Goal: Task Accomplishment & Management: Manage account settings

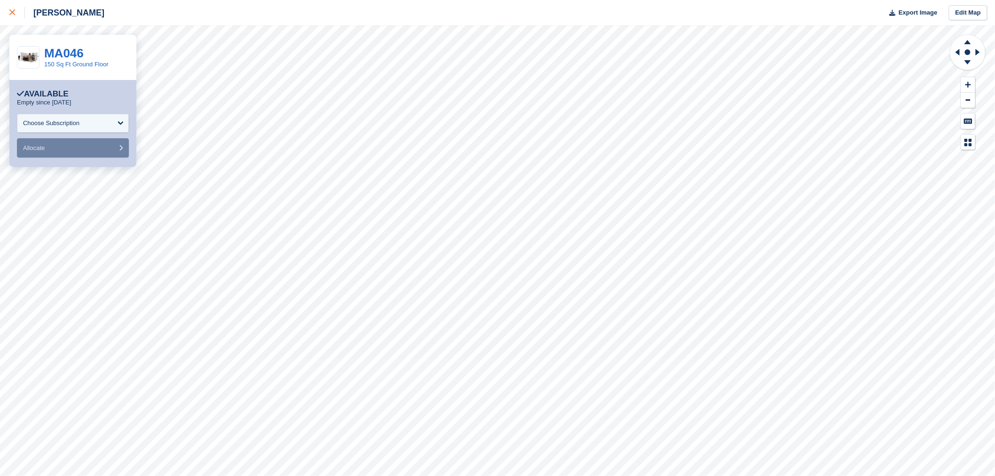
click at [11, 8] on div at bounding box center [17, 12] width 16 height 11
click at [62, 61] on link "160 Sq Ft Container" at bounding box center [71, 64] width 55 height 7
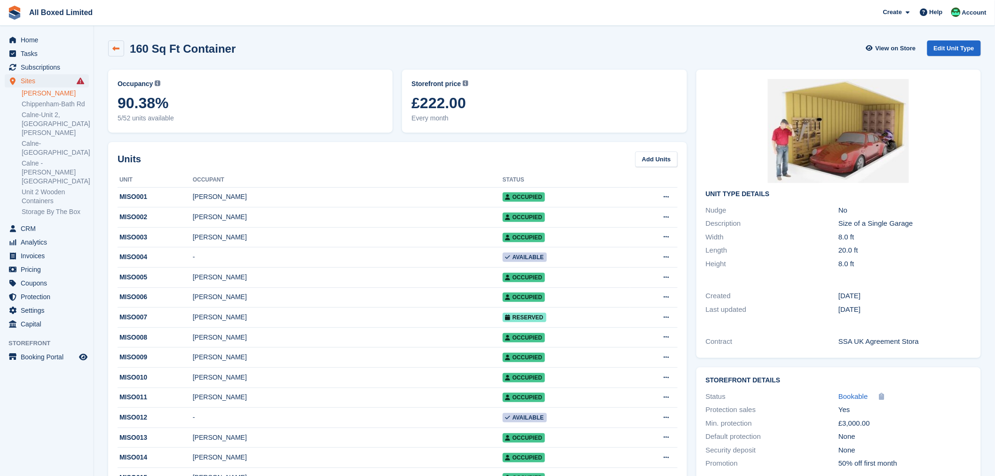
click at [118, 53] on link at bounding box center [116, 48] width 16 height 16
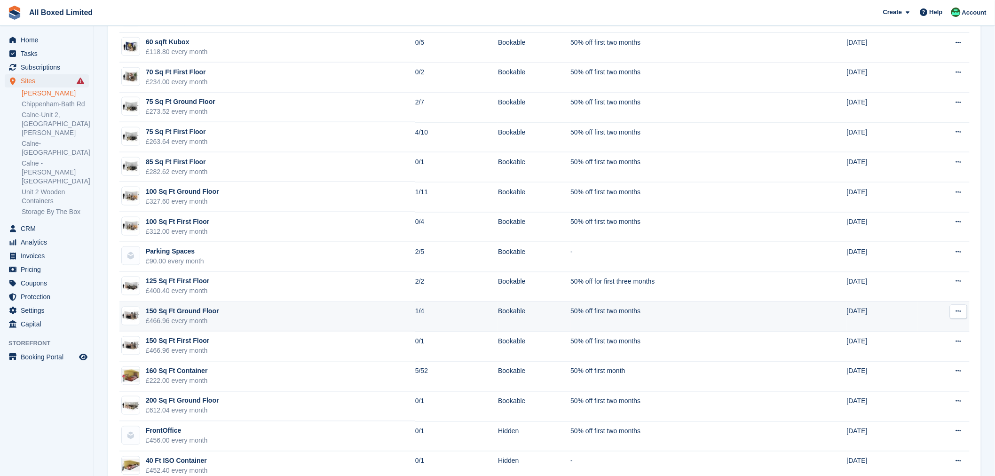
scroll to position [539, 0]
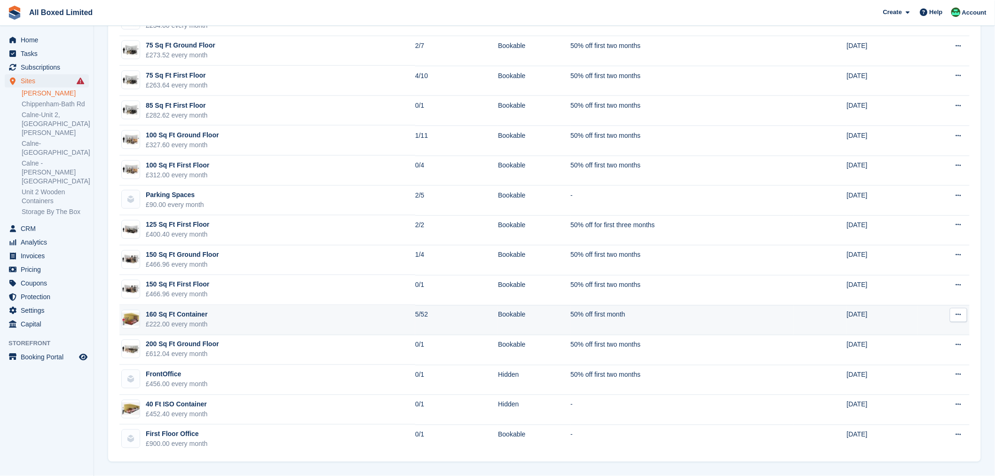
click at [199, 312] on div "160 Sq Ft Container" at bounding box center [177, 315] width 62 height 10
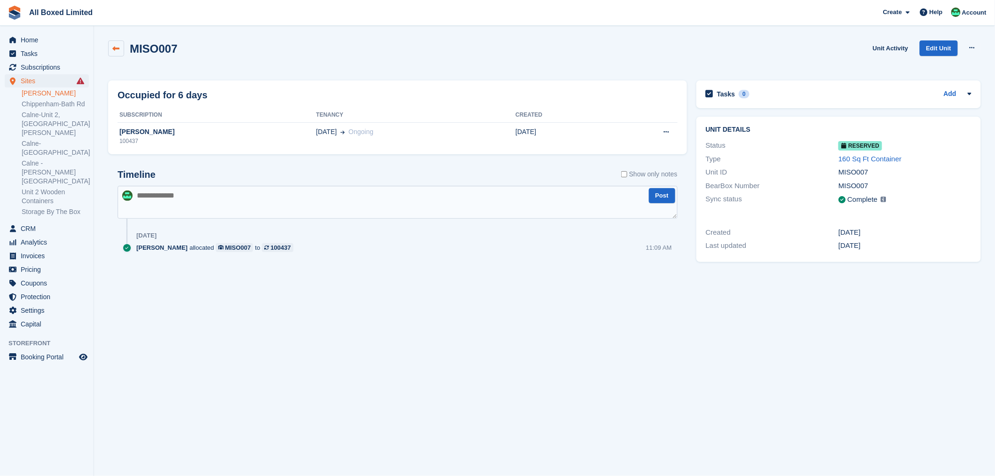
click at [117, 46] on icon at bounding box center [116, 48] width 7 height 7
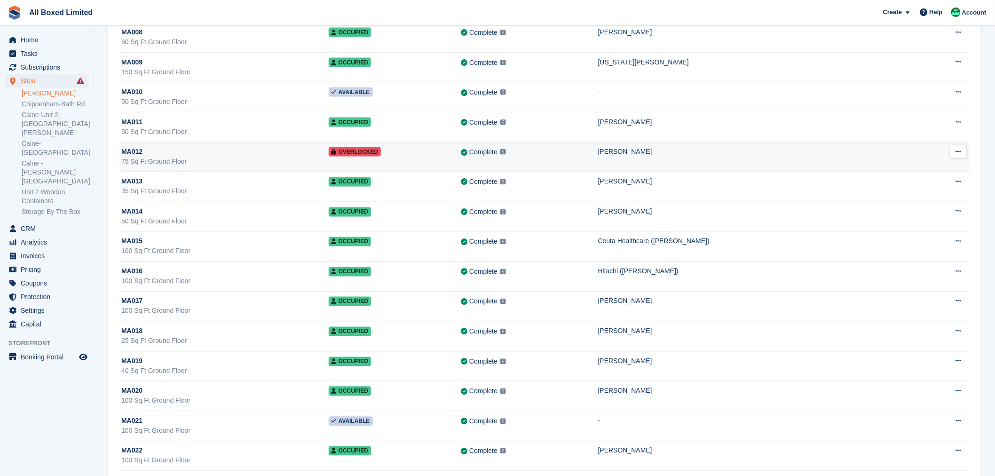
scroll to position [522, 0]
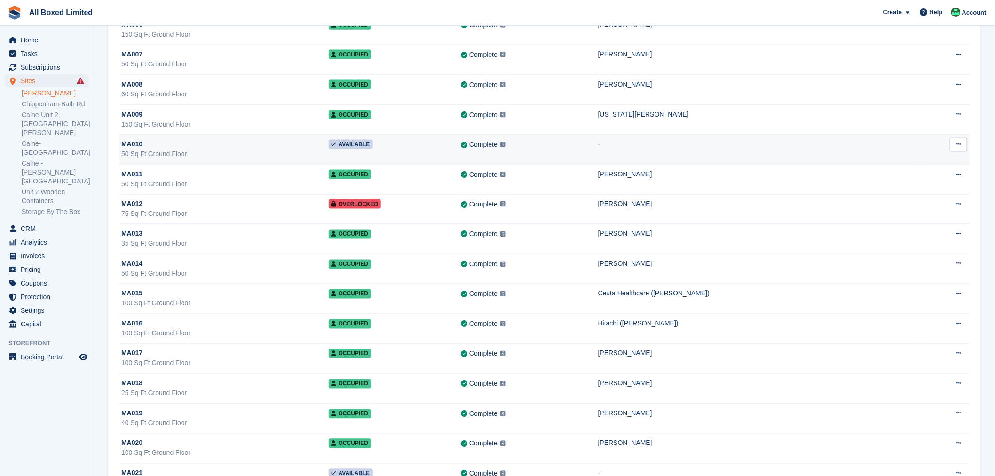
click at [142, 145] on div "MA010" at bounding box center [224, 144] width 207 height 10
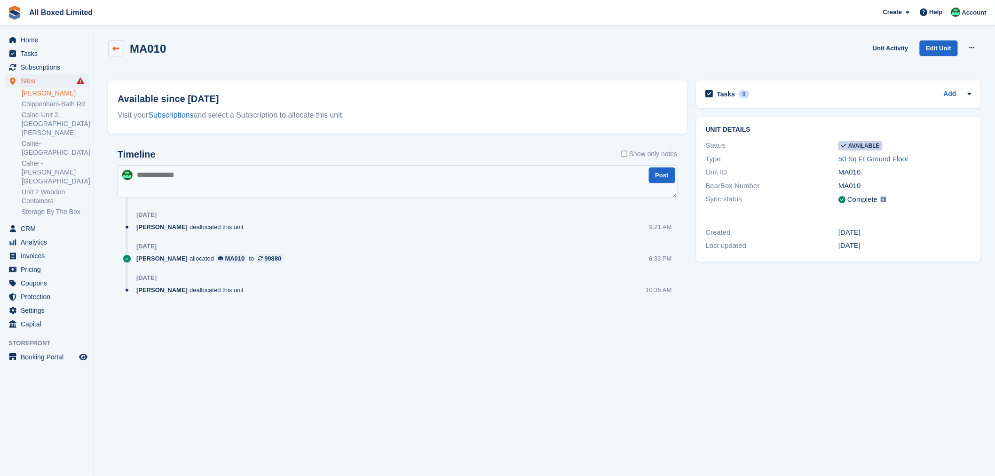
click at [121, 48] on link at bounding box center [116, 48] width 16 height 16
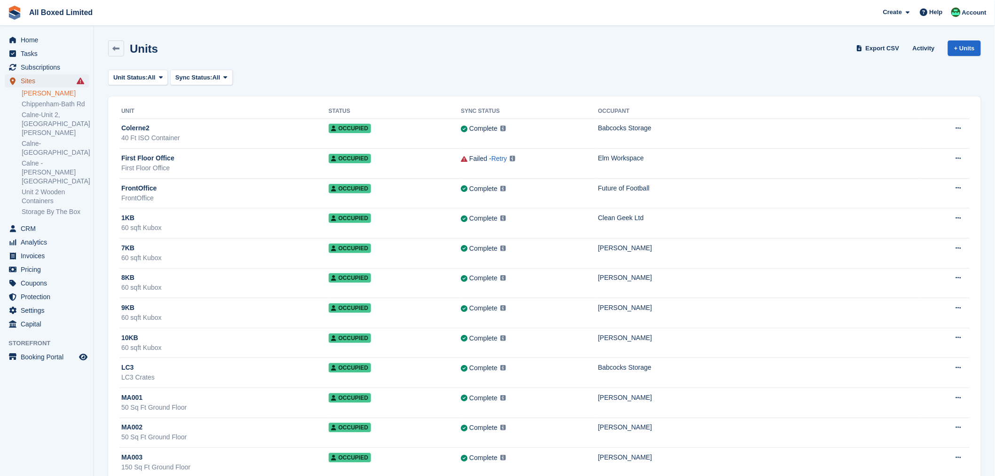
click at [31, 80] on span "Sites" at bounding box center [49, 80] width 56 height 13
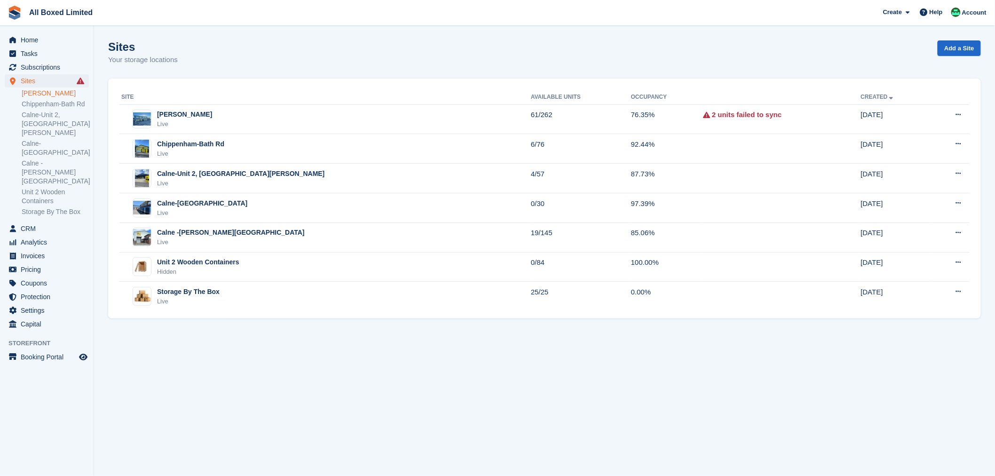
click at [69, 94] on link "[PERSON_NAME]" at bounding box center [55, 93] width 67 height 9
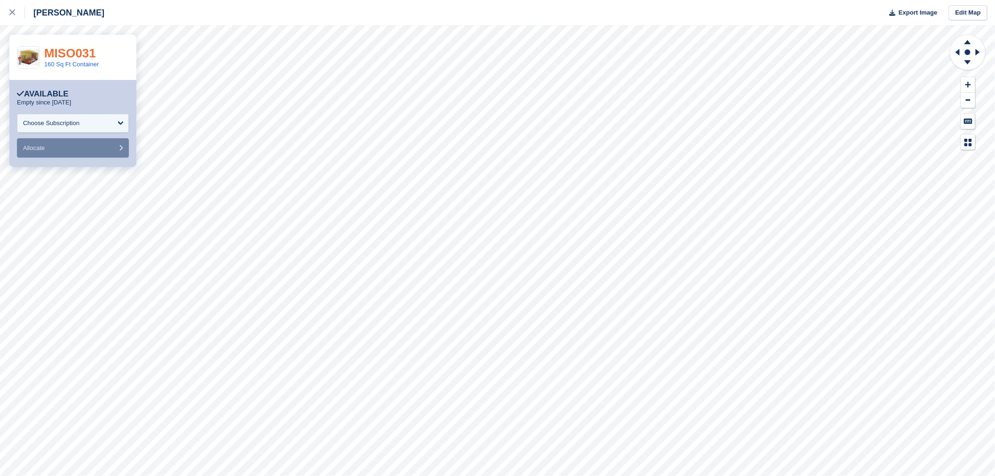
click at [70, 52] on link "MISO031" at bounding box center [70, 53] width 52 height 14
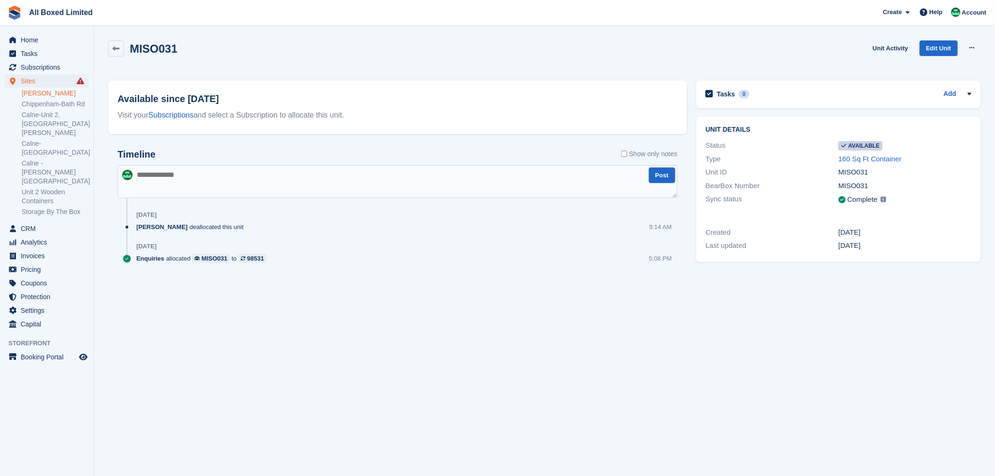
click at [107, 39] on div "MISO031 Unit Activity Edit Unit Make unavailable Delete unit" at bounding box center [544, 56] width 882 height 40
click at [110, 49] on link at bounding box center [116, 48] width 16 height 16
click at [63, 92] on link "[PERSON_NAME]" at bounding box center [55, 93] width 67 height 9
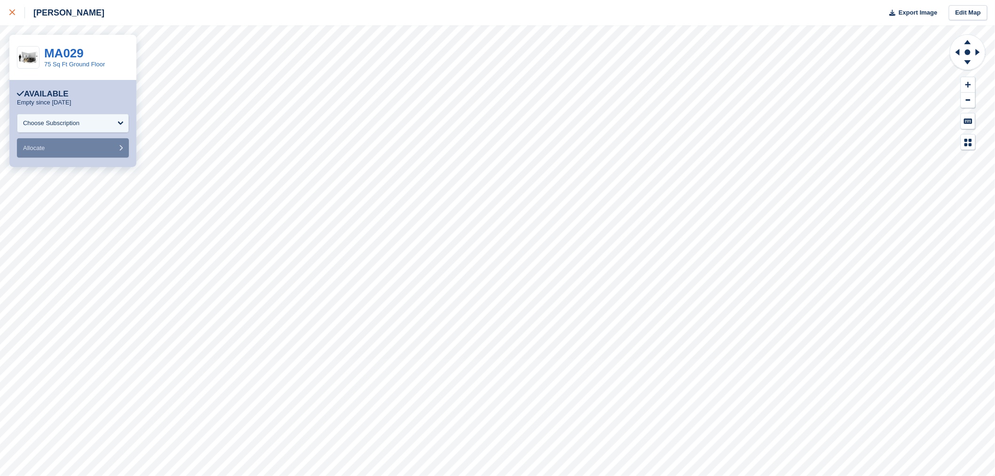
click at [15, 10] on div at bounding box center [17, 12] width 16 height 11
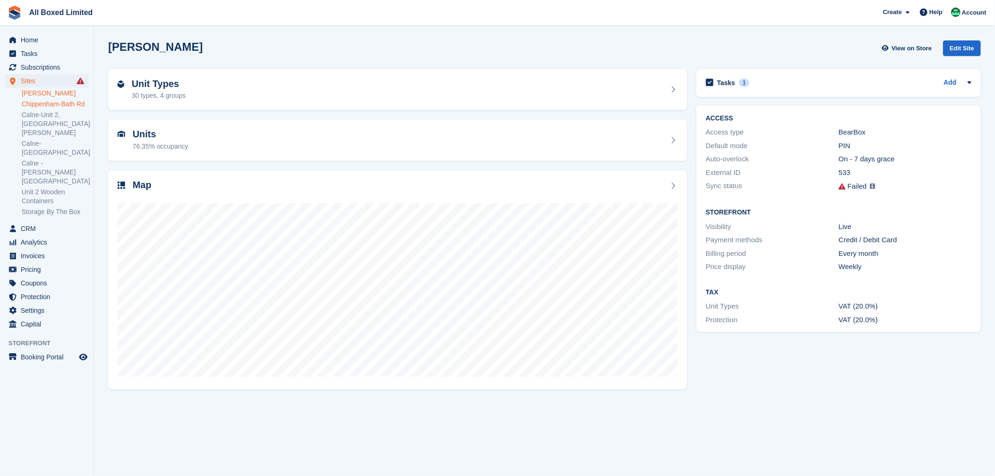
click at [54, 103] on link "Chippenham-Bath Rd" at bounding box center [55, 104] width 67 height 9
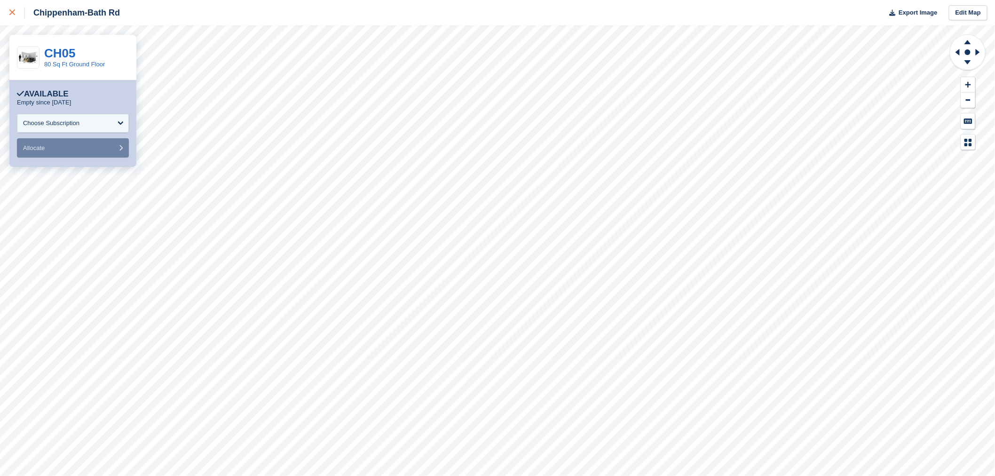
click at [14, 14] on icon at bounding box center [12, 12] width 6 height 6
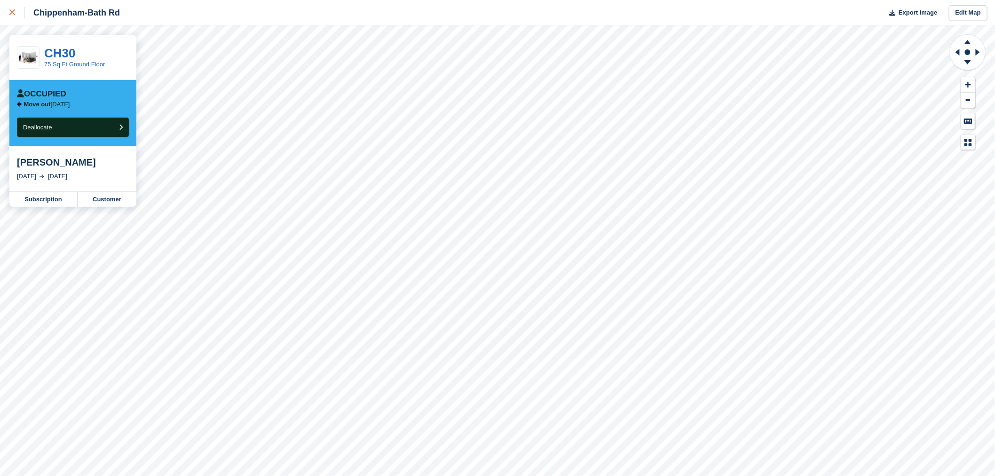
click at [10, 12] on icon at bounding box center [12, 12] width 6 height 6
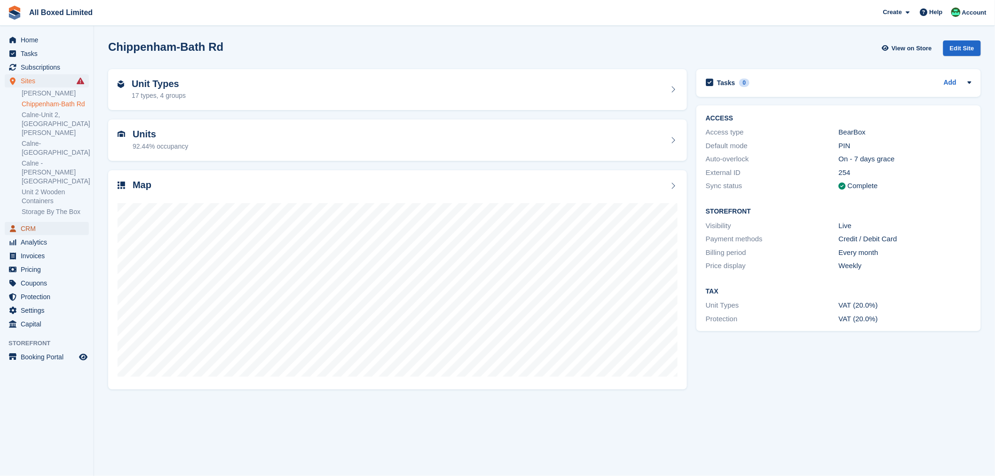
click at [31, 222] on span "CRM" at bounding box center [49, 228] width 56 height 13
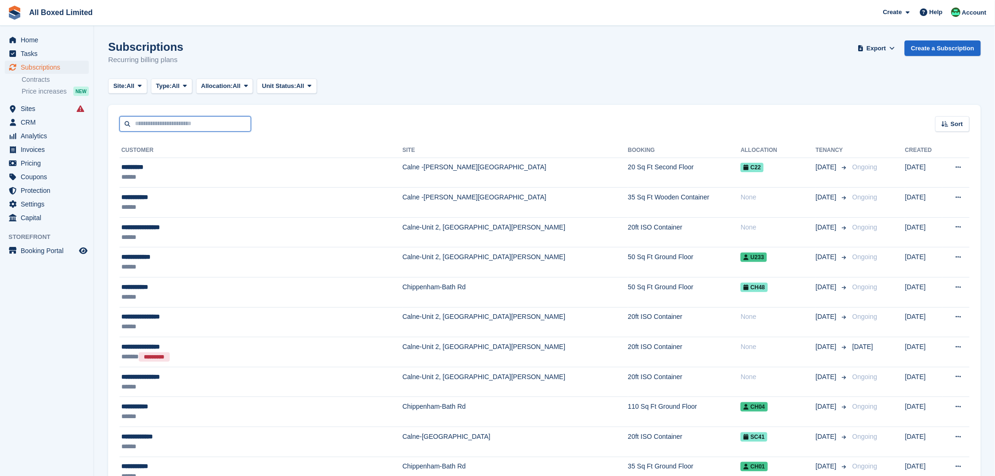
click at [191, 120] on input "text" at bounding box center [185, 124] width 132 height 16
type input "******"
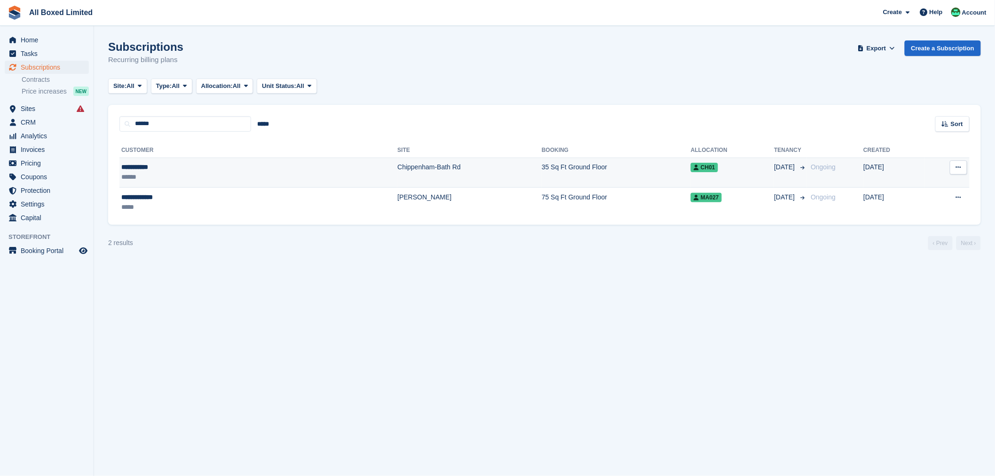
click at [148, 164] on div "**********" at bounding box center [181, 167] width 120 height 10
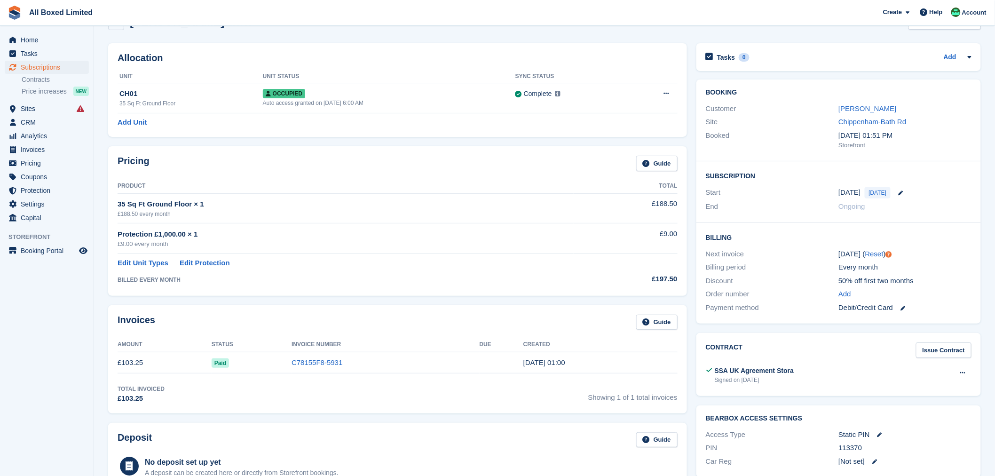
scroll to position [52, 0]
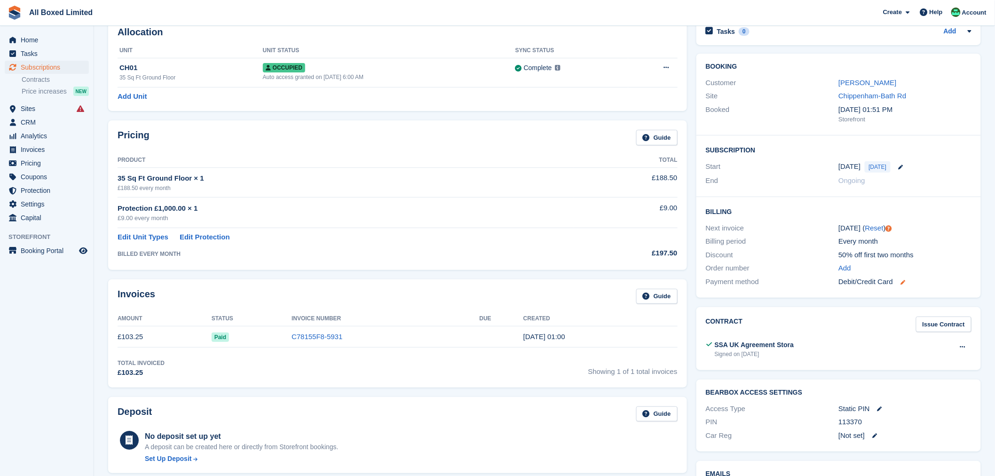
click at [903, 284] on icon at bounding box center [902, 282] width 5 height 5
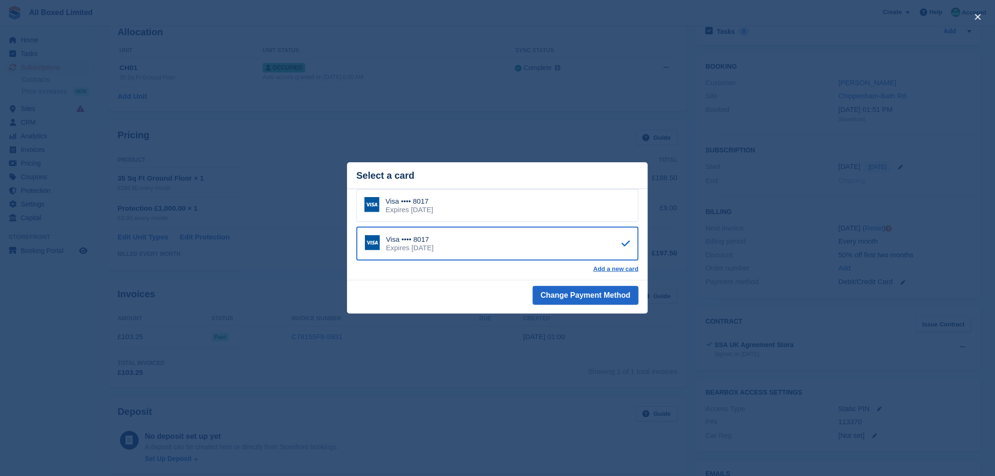
click at [542, 366] on div "close" at bounding box center [497, 238] width 995 height 476
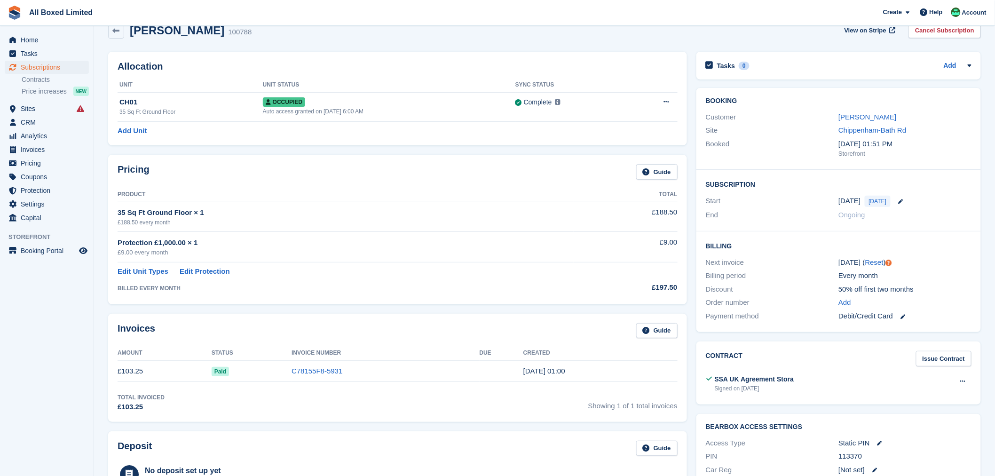
scroll to position [0, 0]
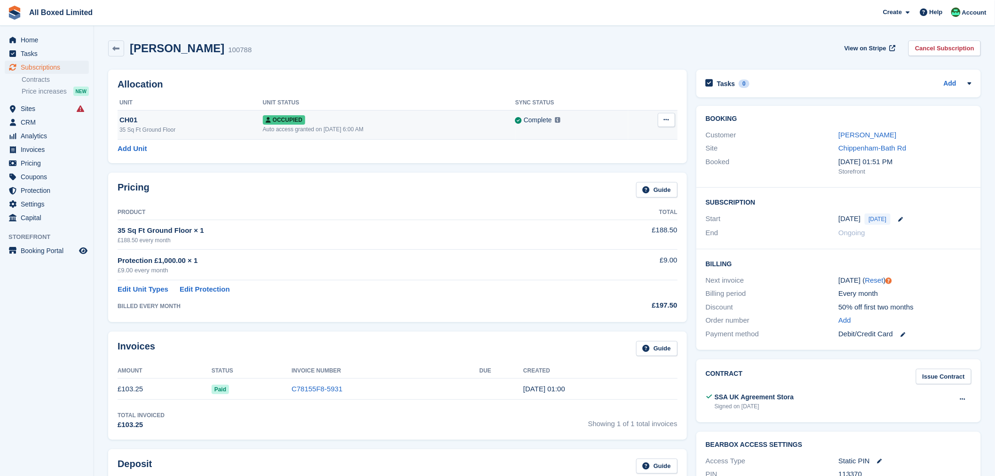
click at [384, 118] on div "Occupied" at bounding box center [389, 120] width 252 height 10
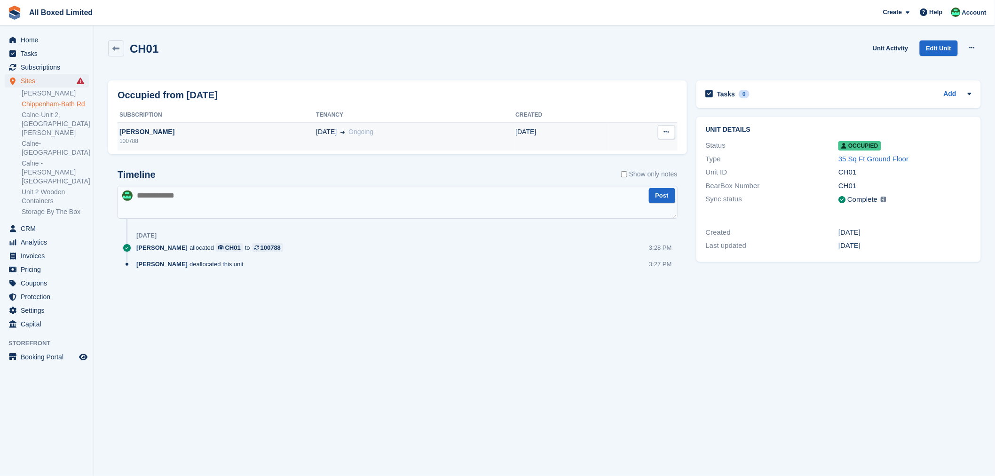
click at [367, 140] on td "[DATE] Ongoing" at bounding box center [415, 136] width 199 height 28
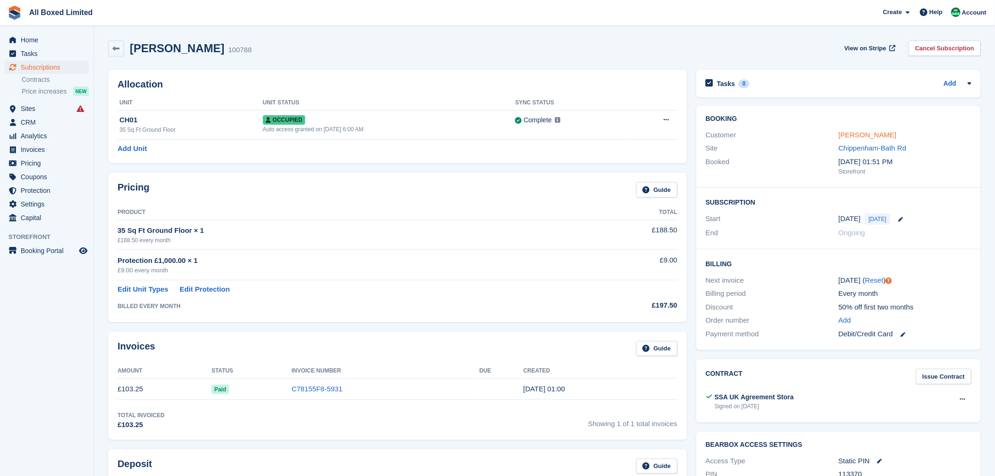
click at [864, 134] on link "[PERSON_NAME]" at bounding box center [867, 135] width 58 height 8
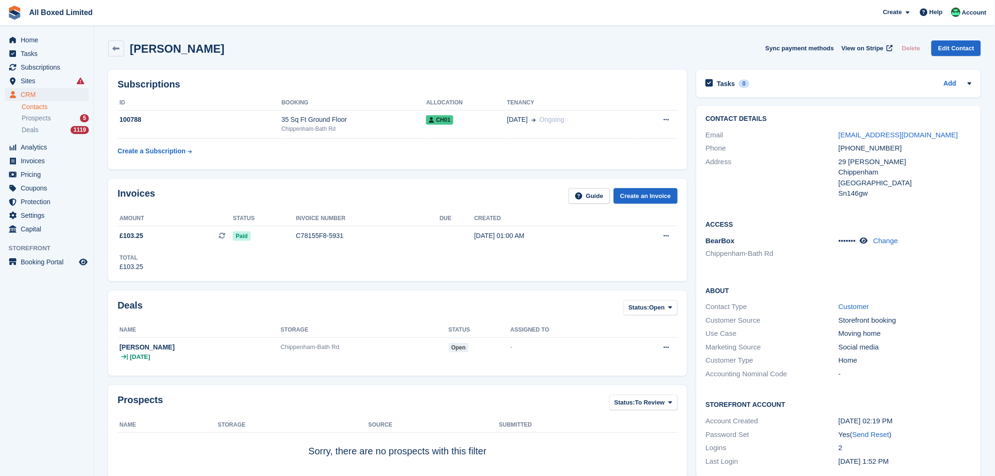
click at [118, 57] on div "Kirsty Dyer Sync payment methods View on Stripe Delete Edit Contact" at bounding box center [544, 50] width 882 height 29
click at [117, 49] on icon at bounding box center [116, 48] width 7 height 7
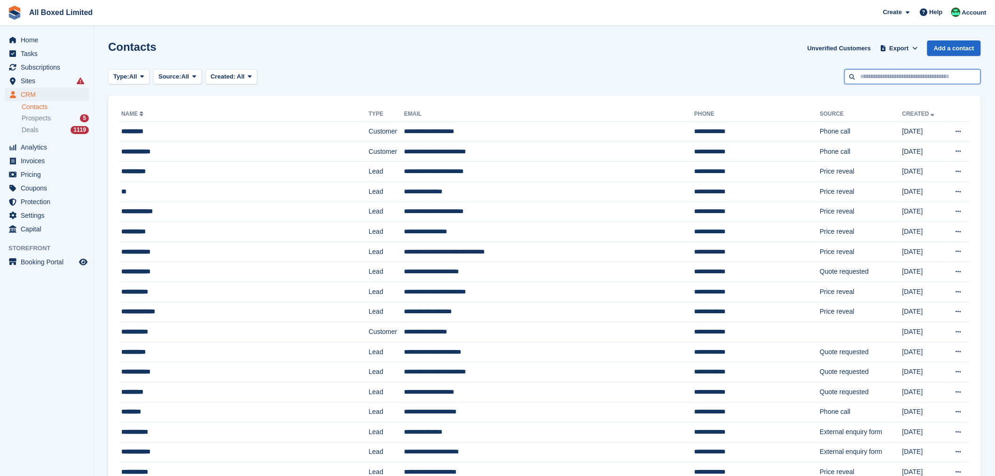
click at [888, 78] on input "text" at bounding box center [912, 77] width 136 height 16
type input "**********"
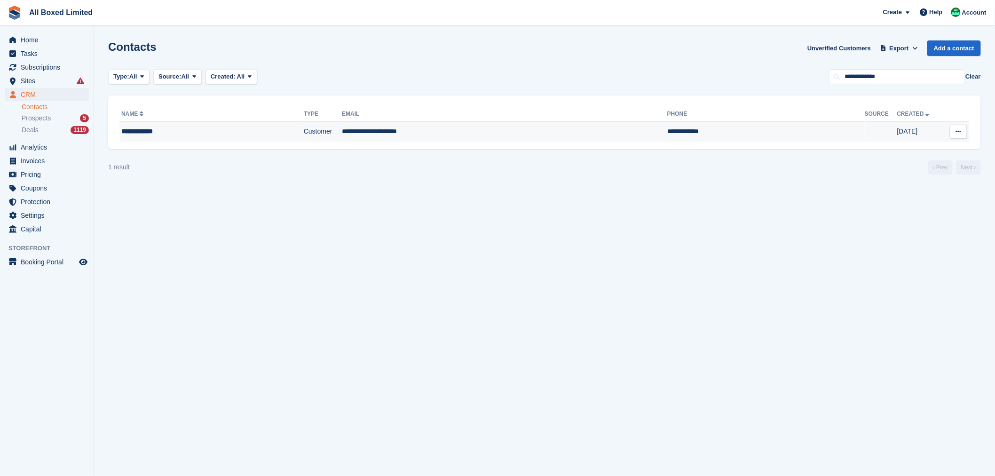
click at [163, 134] on div "**********" at bounding box center [188, 131] width 135 height 10
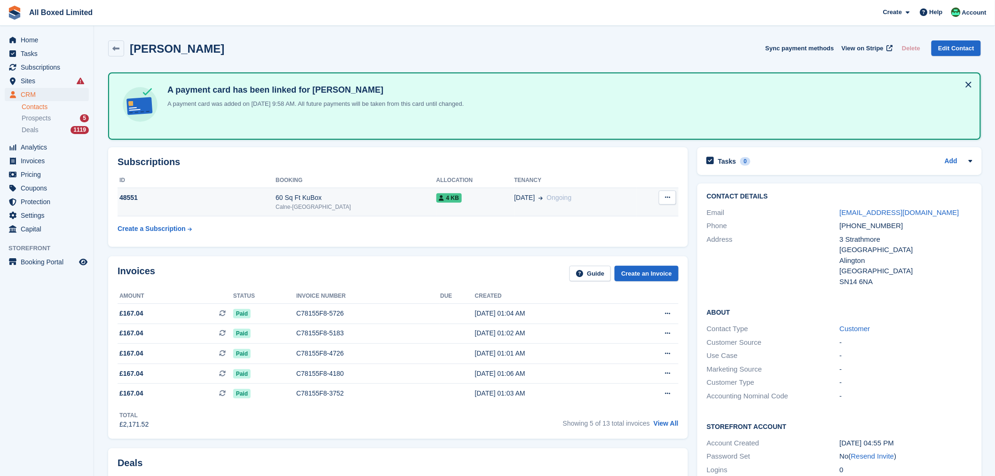
click at [661, 196] on button at bounding box center [667, 197] width 17 height 14
click at [650, 161] on h2 "Subscriptions" at bounding box center [398, 162] width 561 height 11
click at [331, 198] on div "60 Sq Ft KuBox" at bounding box center [355, 198] width 161 height 10
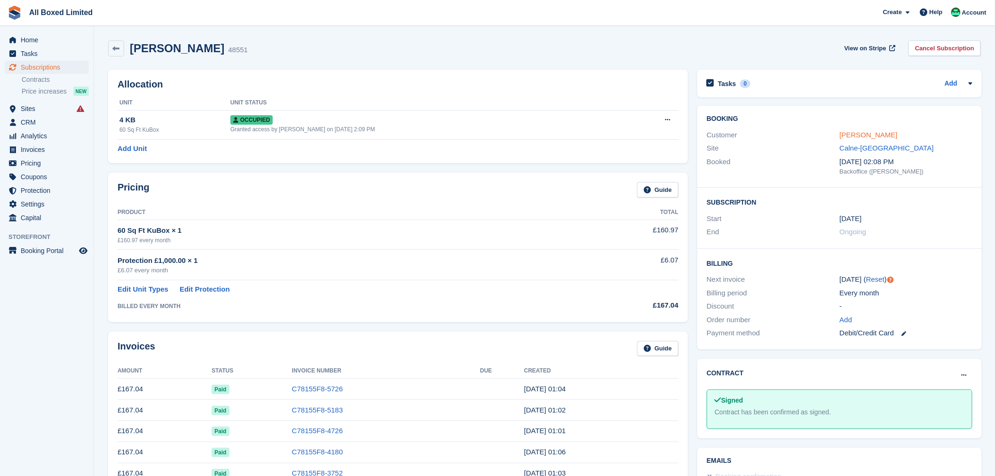
click at [851, 134] on link "Simon Gerrish" at bounding box center [869, 135] width 58 height 8
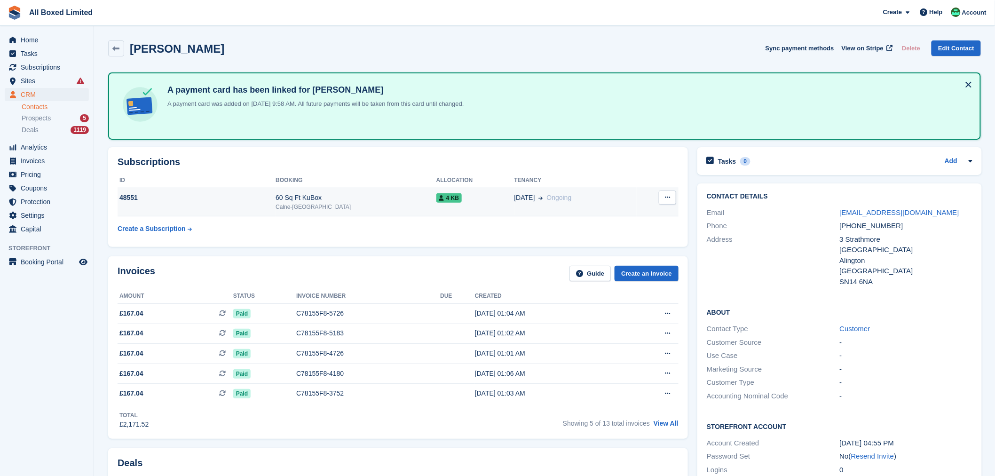
click at [666, 197] on icon at bounding box center [667, 197] width 5 height 6
click at [637, 165] on h2 "Subscriptions" at bounding box center [398, 162] width 561 height 11
click at [114, 47] on icon at bounding box center [116, 48] width 7 height 7
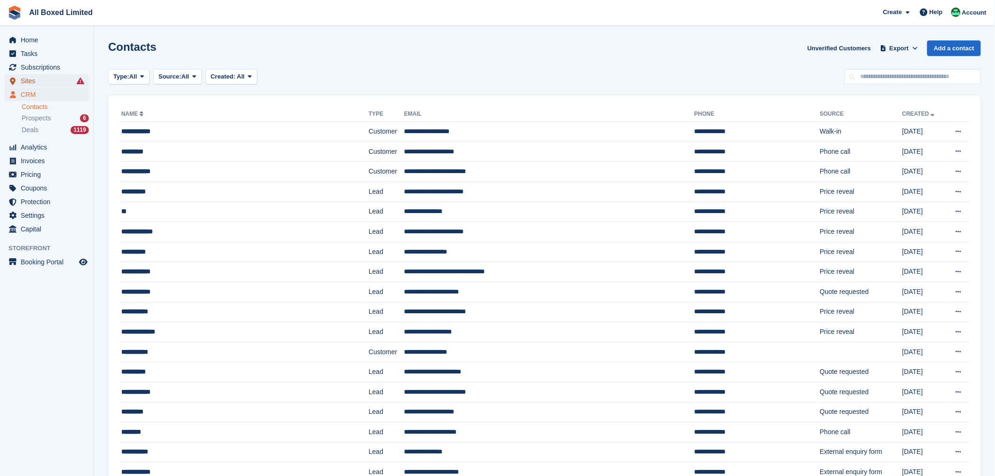
click at [36, 83] on span "Sites" at bounding box center [49, 80] width 56 height 13
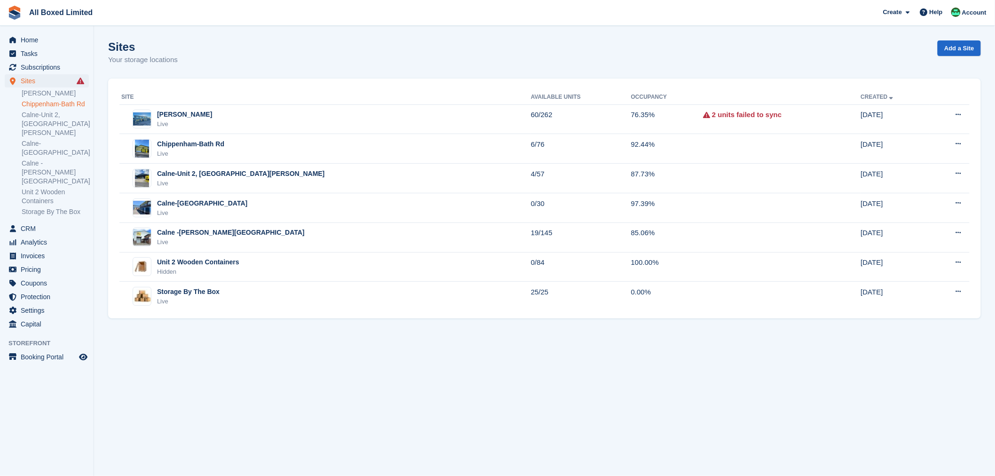
click at [69, 106] on link "Chippenham-Bath Rd" at bounding box center [55, 104] width 67 height 9
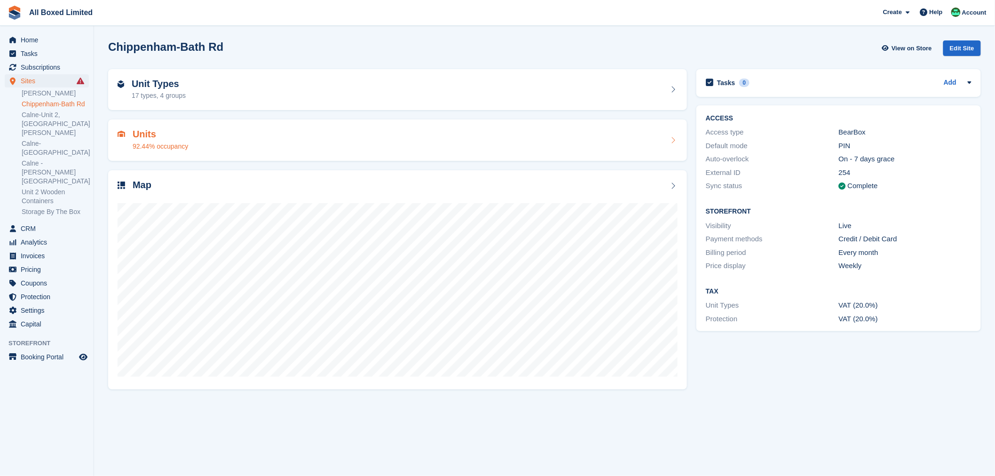
click at [259, 138] on div "Units 92.44% occupancy" at bounding box center [398, 140] width 560 height 23
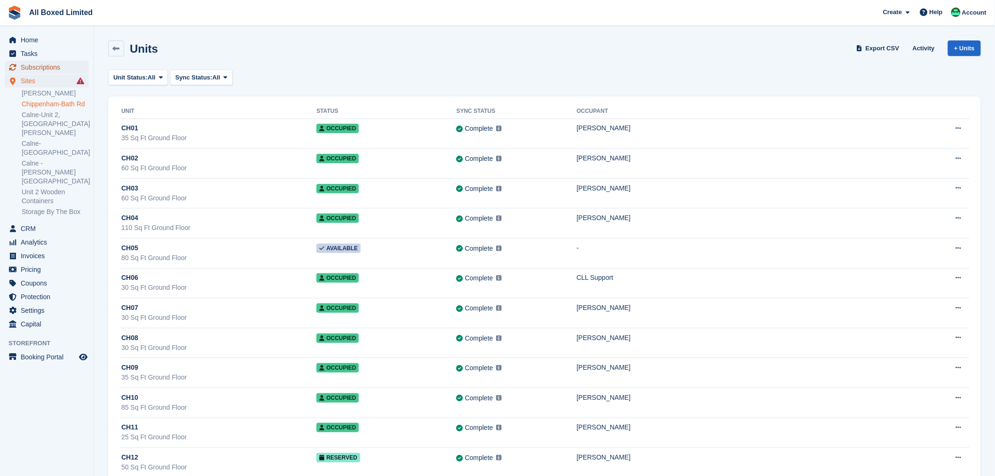
click at [38, 66] on span "Subscriptions" at bounding box center [49, 67] width 56 height 13
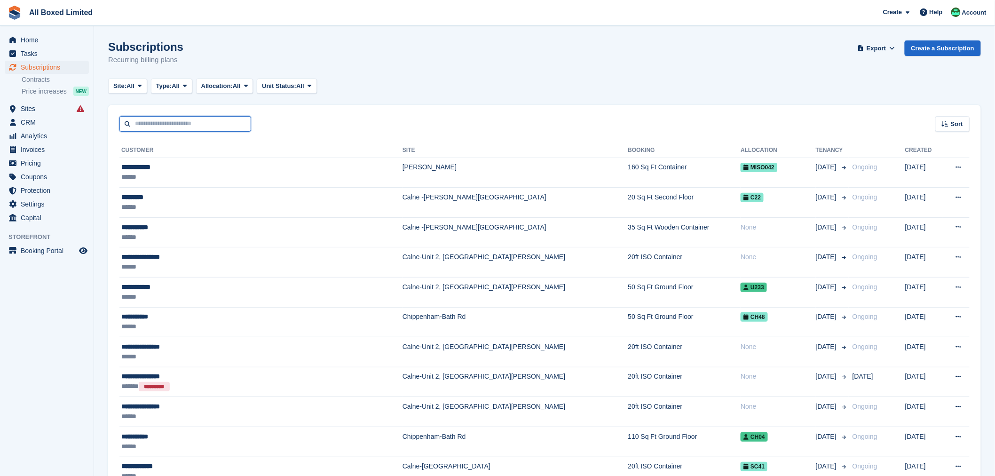
click at [174, 130] on input "text" at bounding box center [185, 124] width 132 height 16
type input "*****"
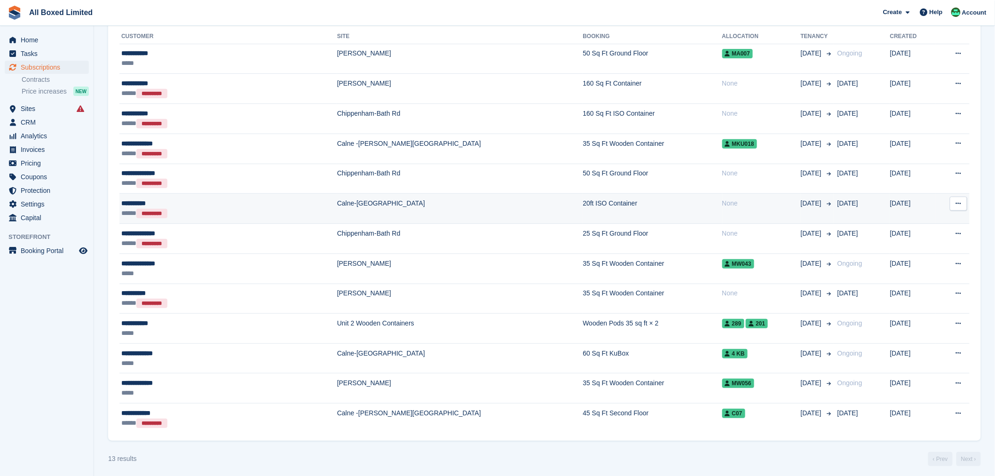
scroll to position [118, 0]
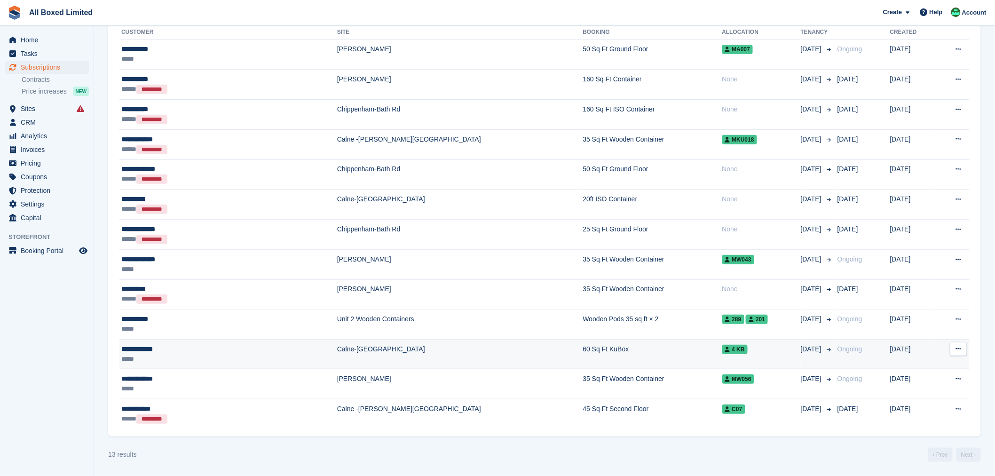
click at [161, 352] on div "**********" at bounding box center [184, 349] width 126 height 10
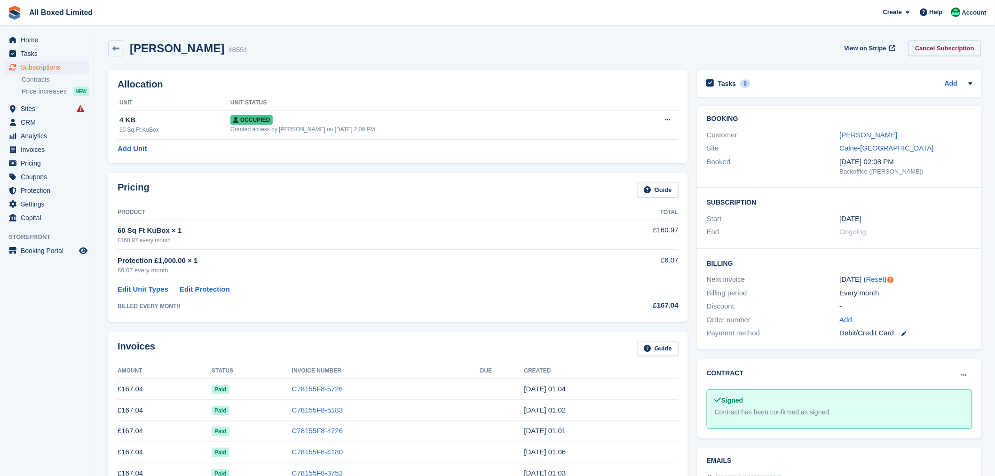
click at [942, 49] on link "Cancel Subscription" at bounding box center [944, 48] width 72 height 16
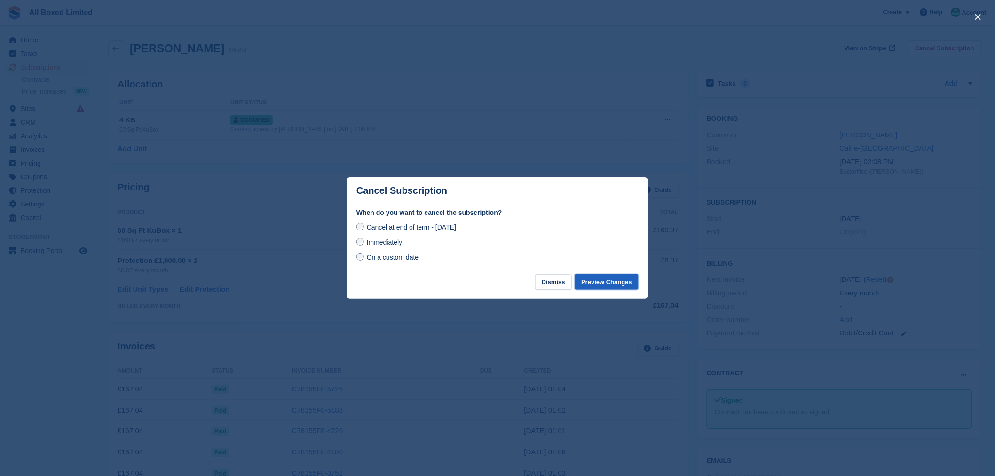
click at [606, 279] on button "Preview Changes" at bounding box center [606, 282] width 64 height 16
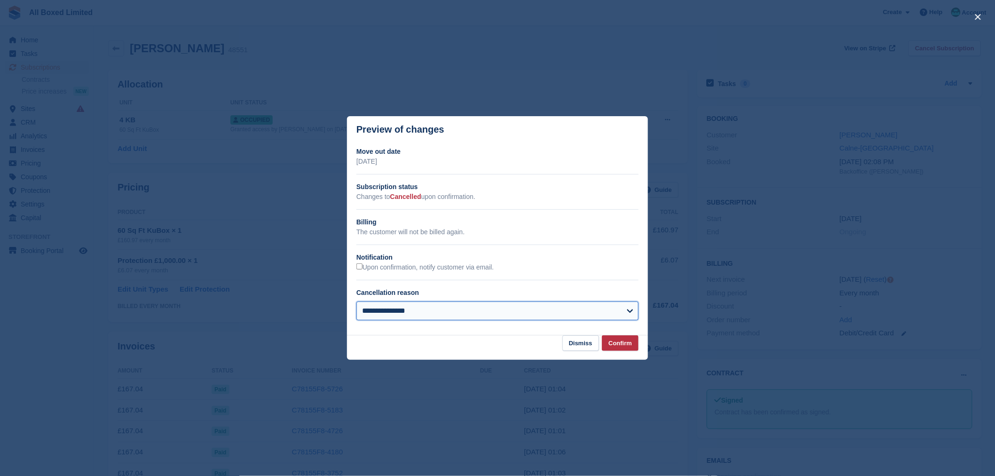
click at [448, 315] on select "**********" at bounding box center [497, 310] width 282 height 19
select select "**********"
click at [356, 302] on select "**********" at bounding box center [497, 310] width 282 height 19
click at [625, 342] on button "Confirm" at bounding box center [620, 343] width 37 height 16
